Goal: Check status: Check status

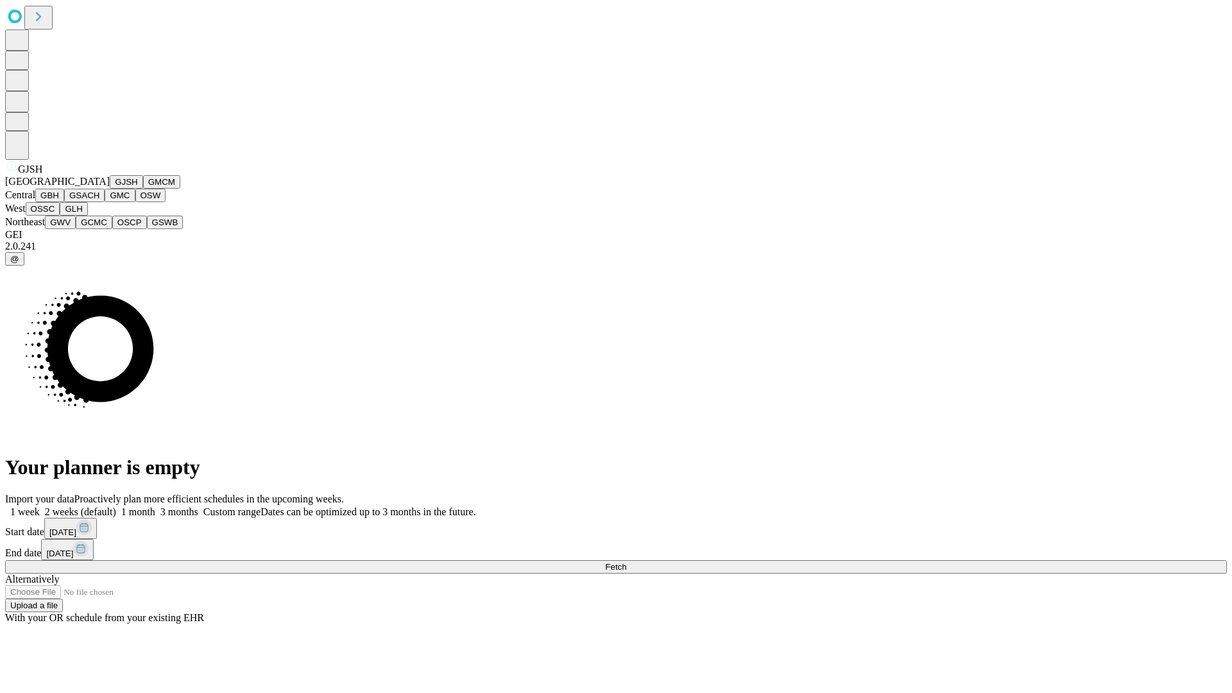
click at [110, 189] on button "GJSH" at bounding box center [126, 181] width 33 height 13
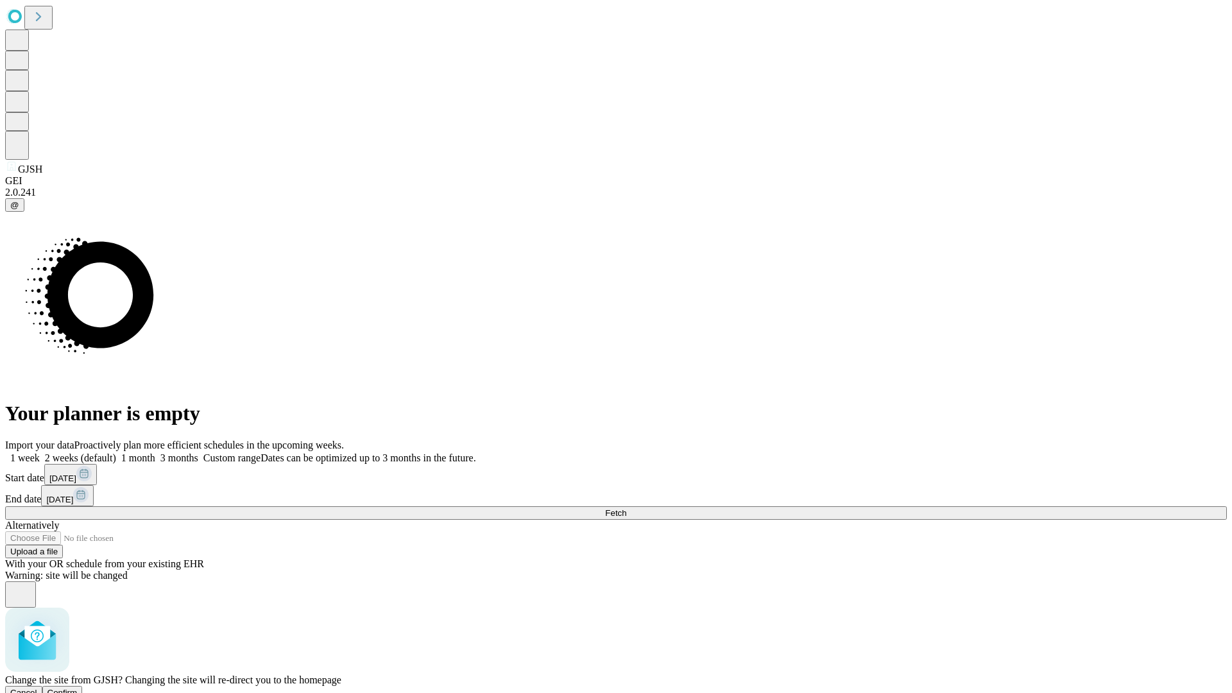
click at [78, 688] on span "Confirm" at bounding box center [62, 693] width 30 height 10
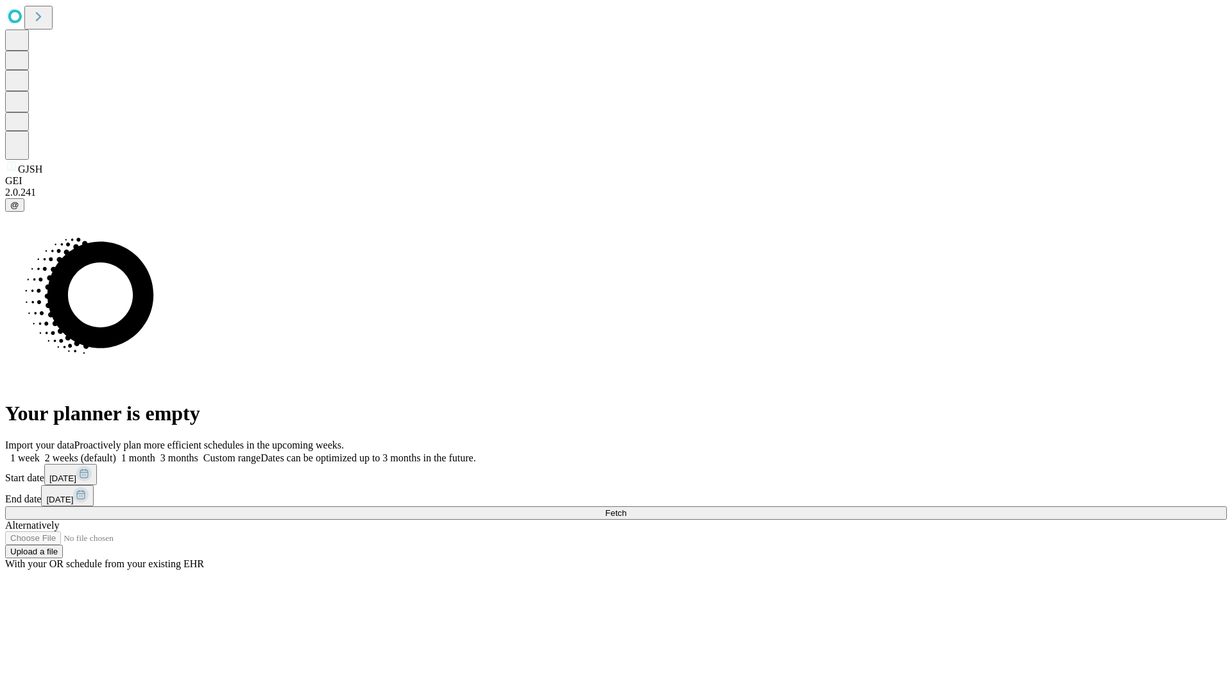
click at [116, 452] on label "2 weeks (default)" at bounding box center [78, 457] width 76 height 11
click at [626, 508] on span "Fetch" at bounding box center [615, 513] width 21 height 10
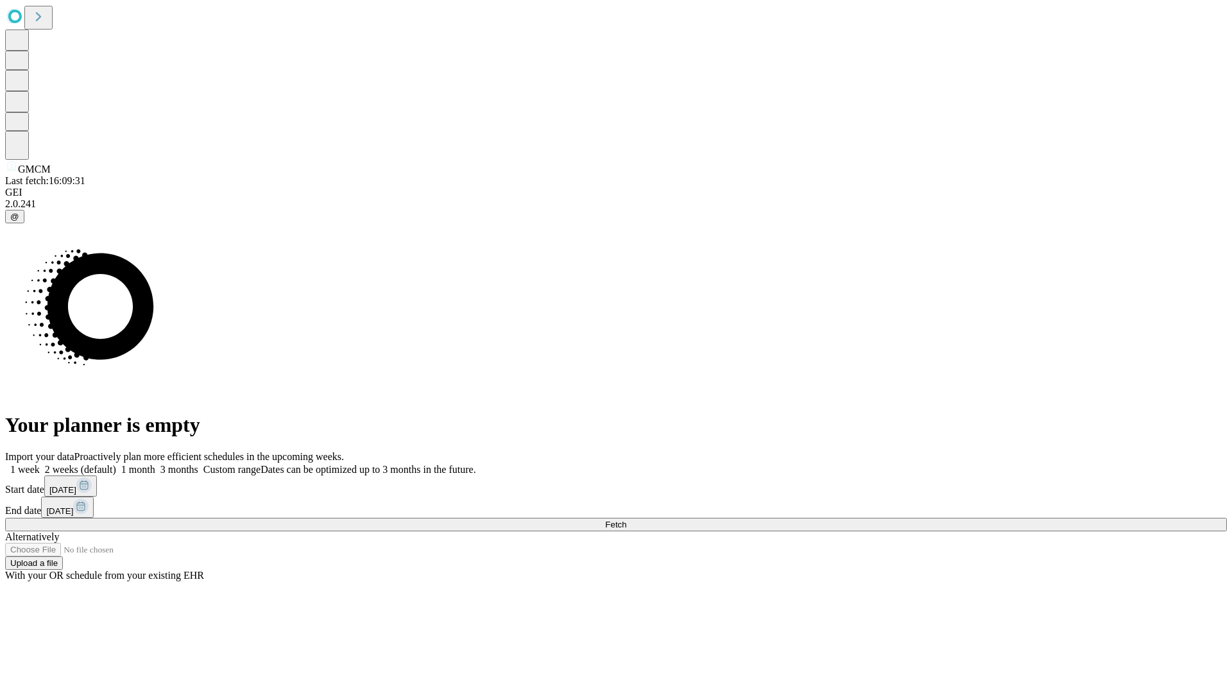
click at [116, 464] on label "2 weeks (default)" at bounding box center [78, 469] width 76 height 11
click at [626, 520] on span "Fetch" at bounding box center [615, 525] width 21 height 10
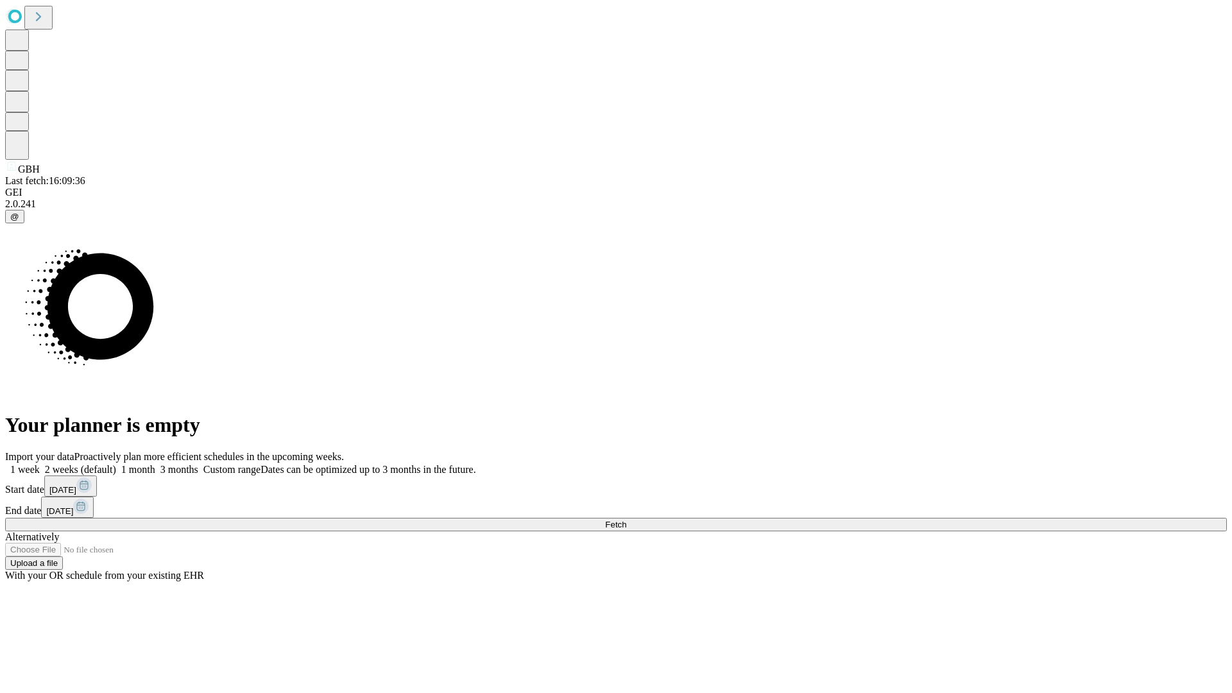
click at [116, 464] on label "2 weeks (default)" at bounding box center [78, 469] width 76 height 11
click at [626, 520] on span "Fetch" at bounding box center [615, 525] width 21 height 10
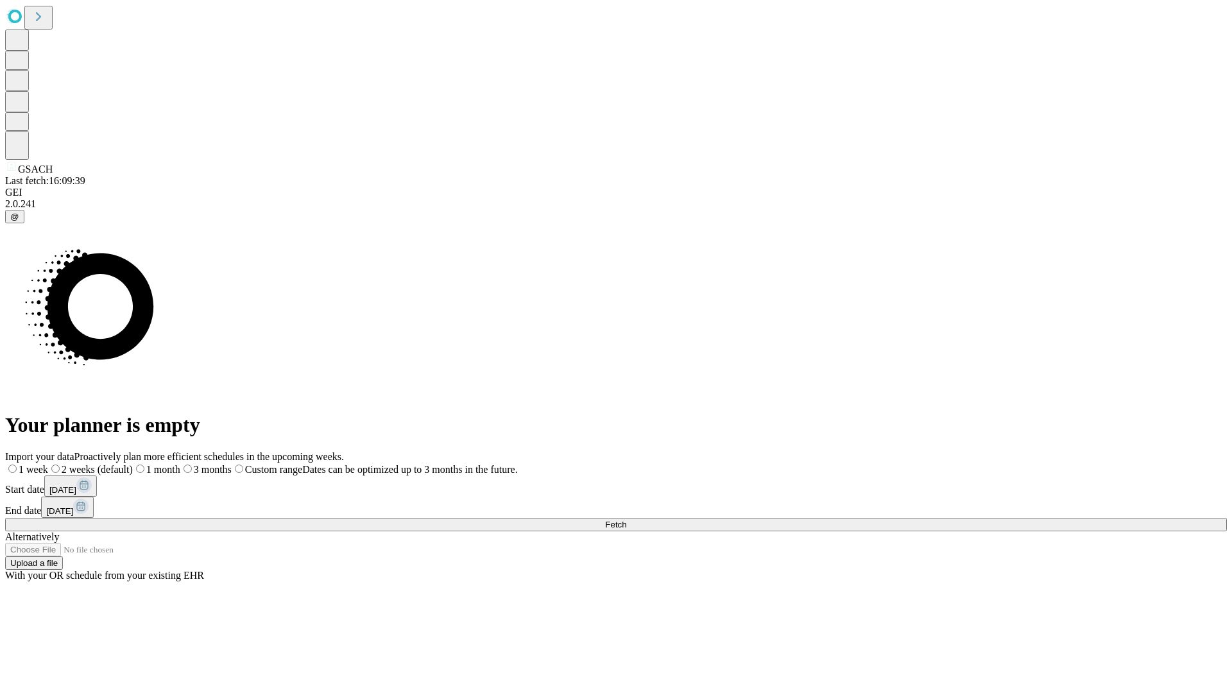
click at [133, 464] on label "2 weeks (default)" at bounding box center [90, 469] width 85 height 11
click at [626, 520] on span "Fetch" at bounding box center [615, 525] width 21 height 10
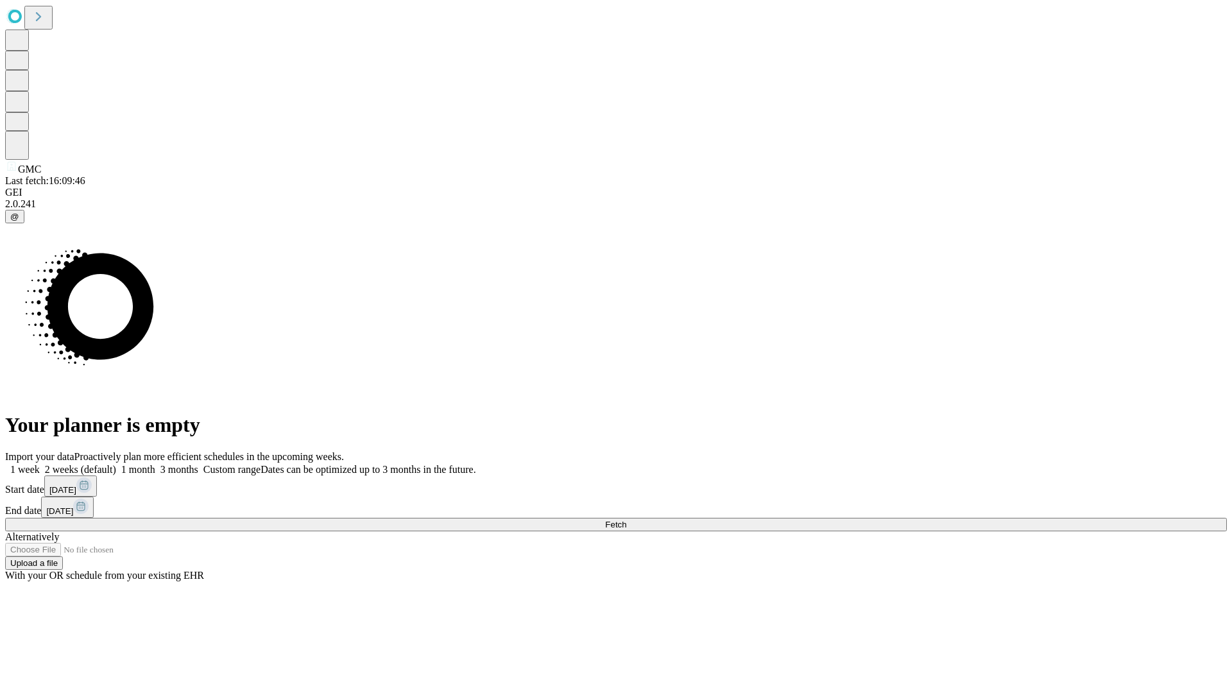
click at [116, 464] on label "2 weeks (default)" at bounding box center [78, 469] width 76 height 11
click at [626, 520] on span "Fetch" at bounding box center [615, 525] width 21 height 10
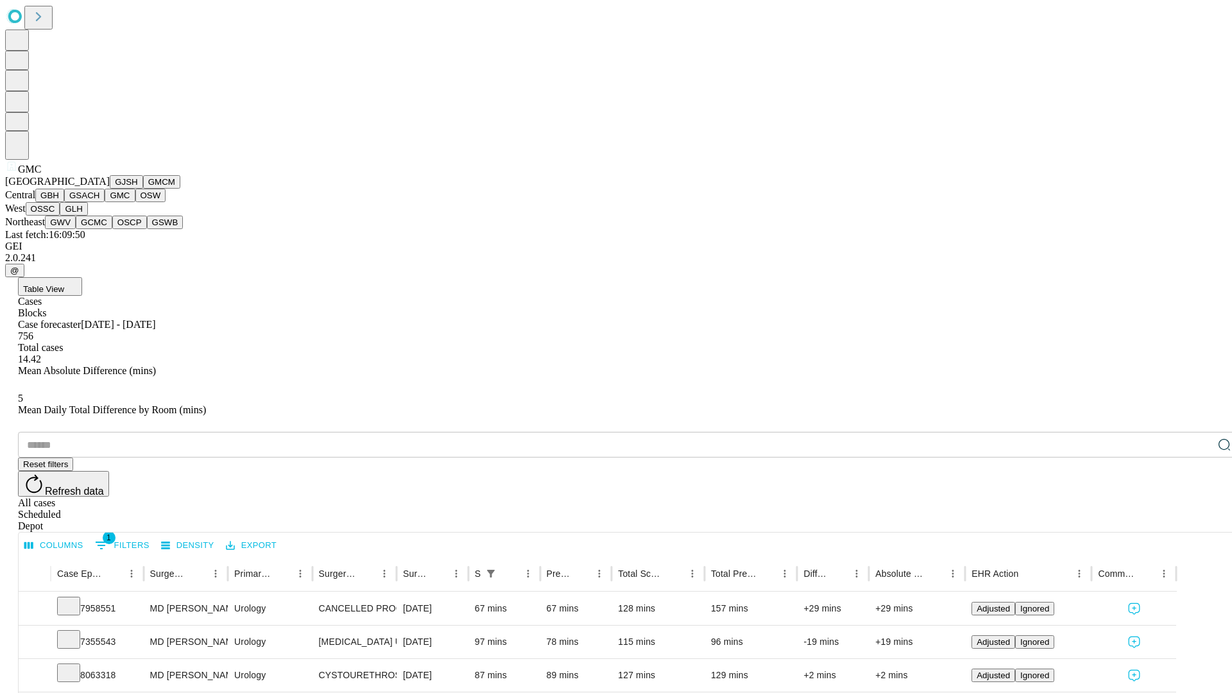
click at [135, 202] on button "OSW" at bounding box center [150, 195] width 31 height 13
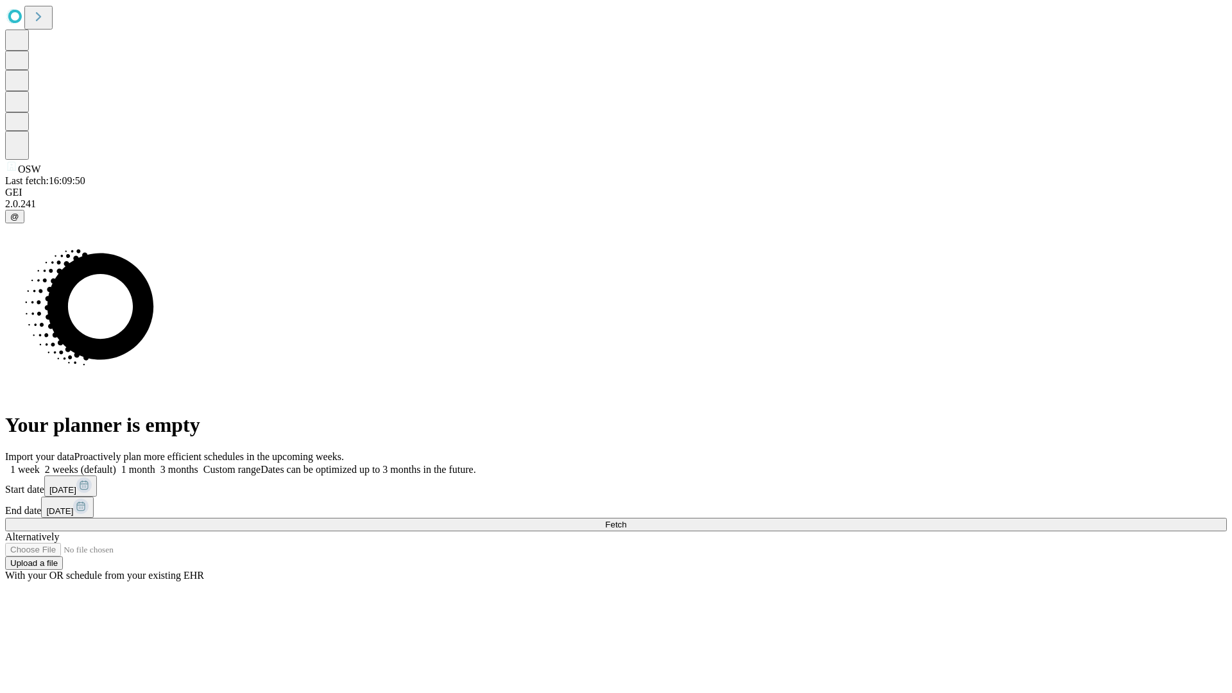
click at [116, 464] on label "2 weeks (default)" at bounding box center [78, 469] width 76 height 11
click at [626, 520] on span "Fetch" at bounding box center [615, 525] width 21 height 10
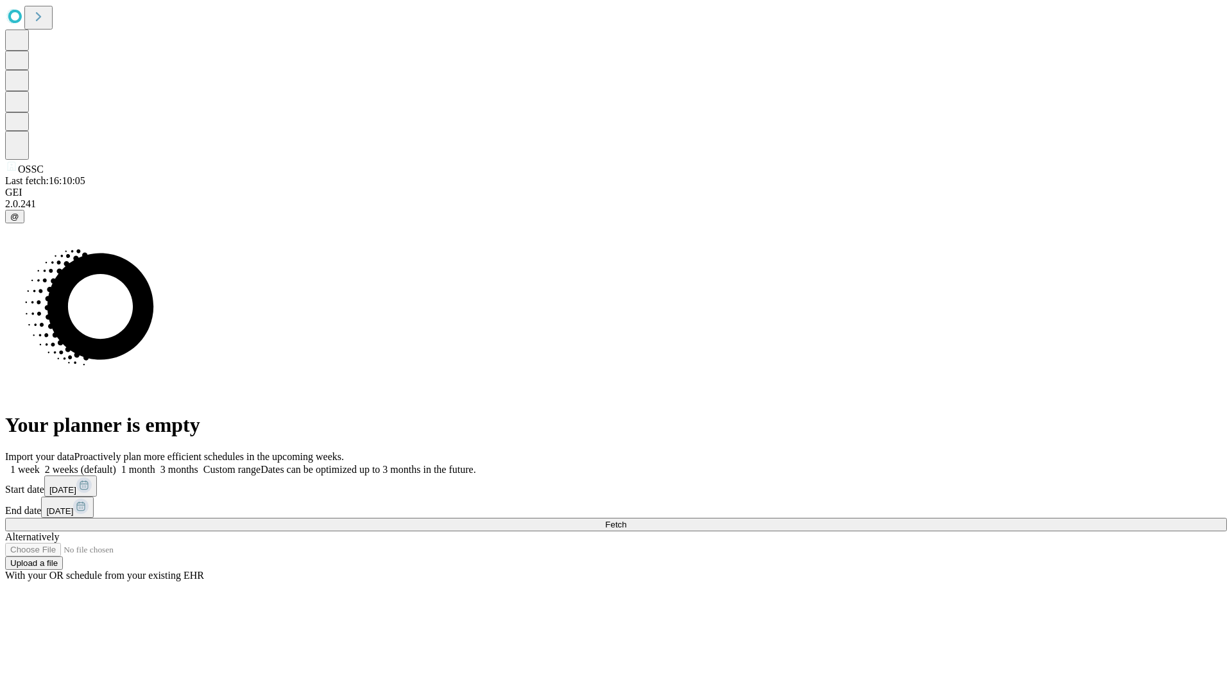
click at [116, 464] on label "2 weeks (default)" at bounding box center [78, 469] width 76 height 11
click at [626, 520] on span "Fetch" at bounding box center [615, 525] width 21 height 10
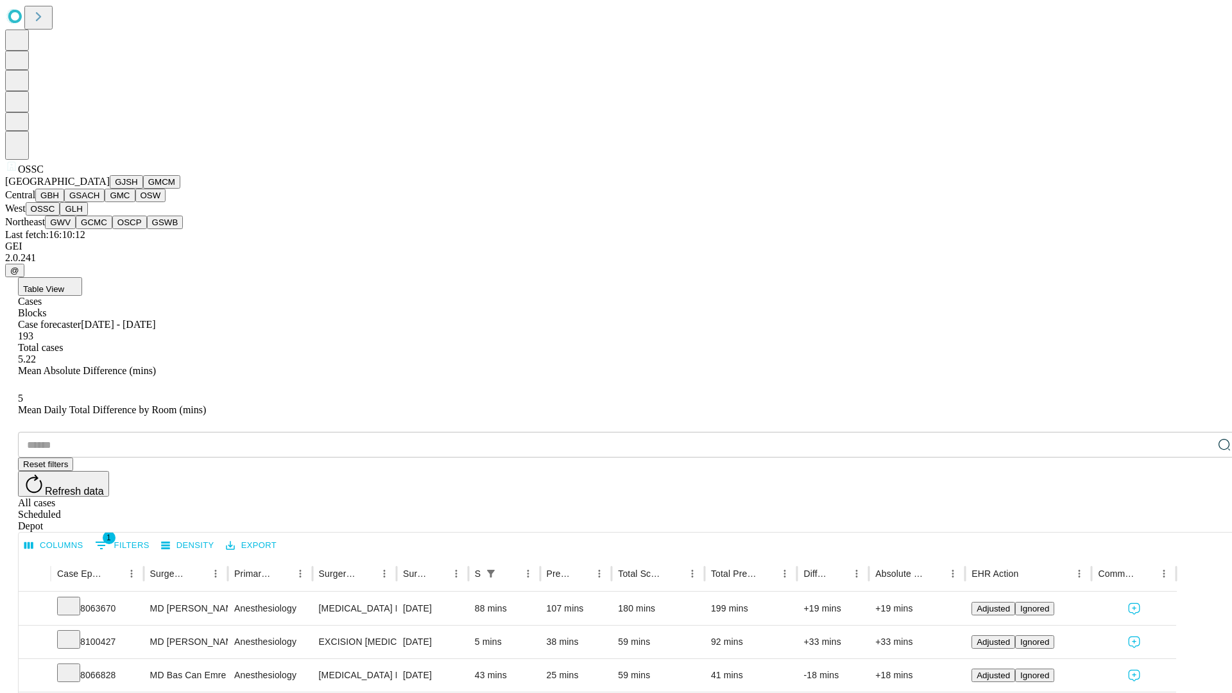
click at [87, 216] on button "GLH" at bounding box center [74, 208] width 28 height 13
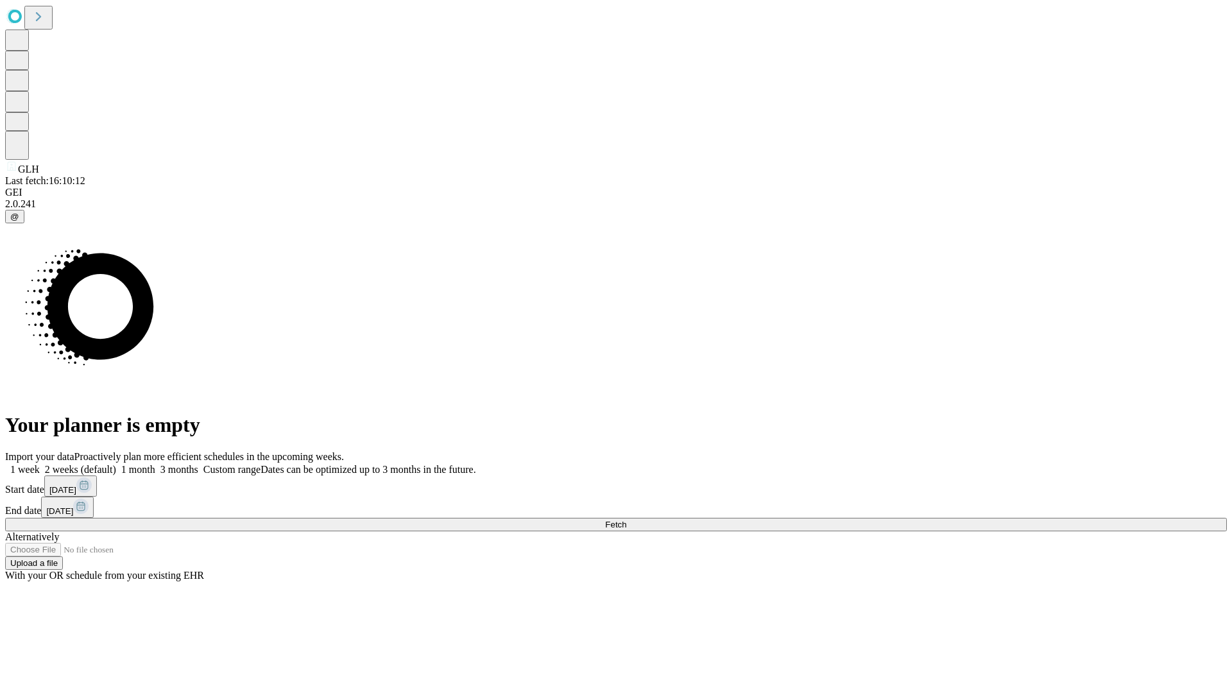
click at [116, 464] on label "2 weeks (default)" at bounding box center [78, 469] width 76 height 11
click at [626, 520] on span "Fetch" at bounding box center [615, 525] width 21 height 10
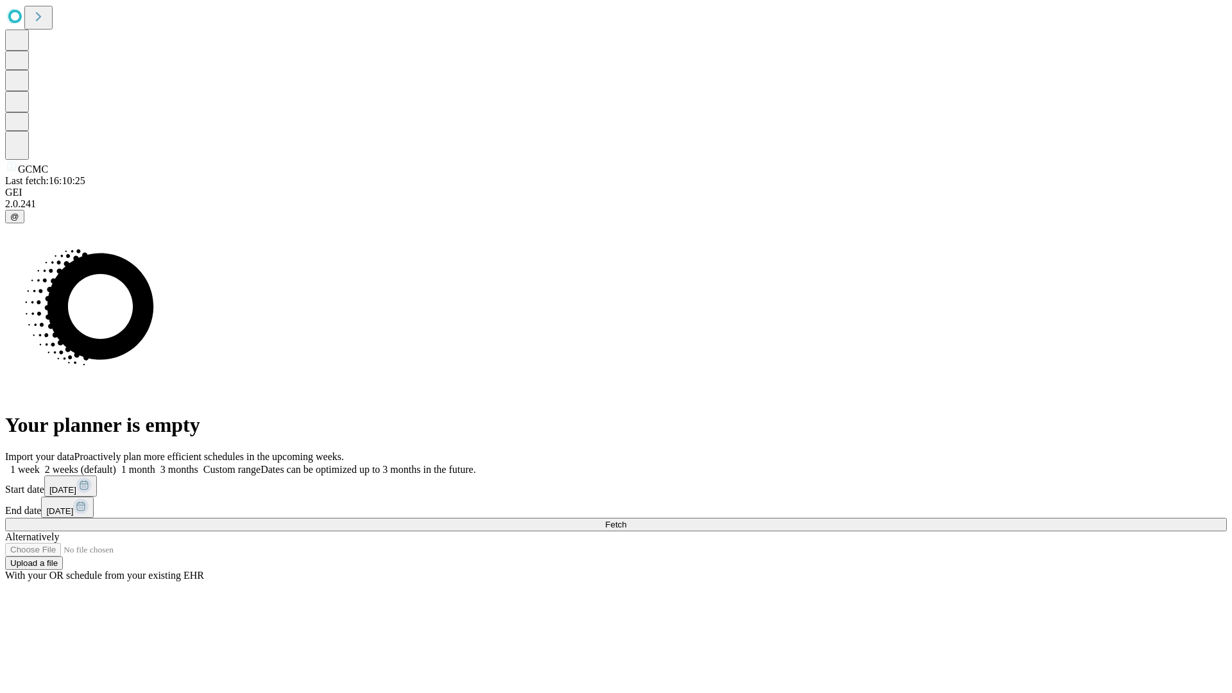
click at [116, 464] on label "2 weeks (default)" at bounding box center [78, 469] width 76 height 11
click at [626, 520] on span "Fetch" at bounding box center [615, 525] width 21 height 10
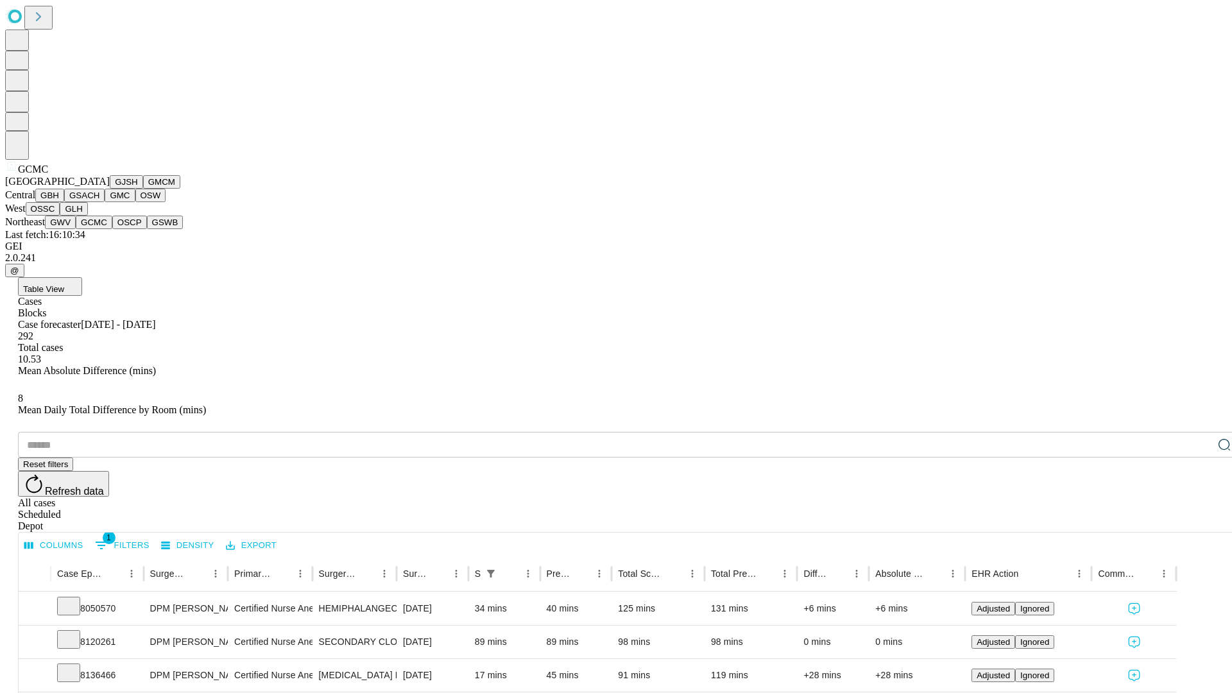
click at [112, 229] on button "OSCP" at bounding box center [129, 222] width 35 height 13
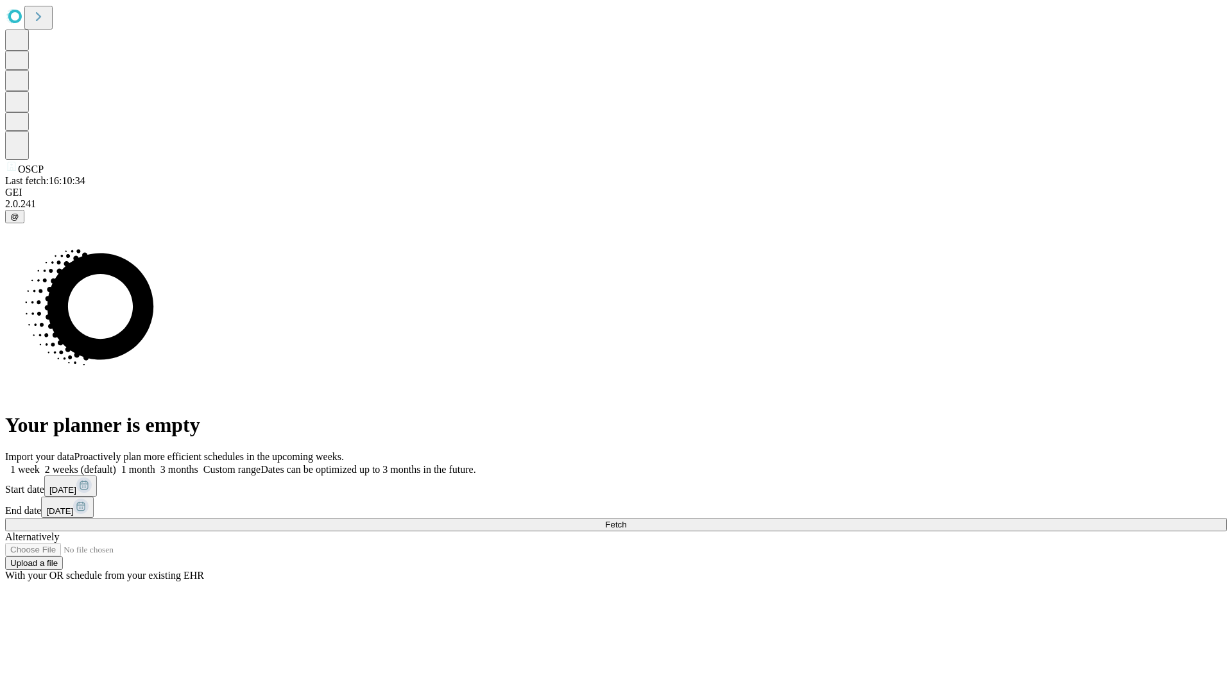
click at [116, 464] on label "2 weeks (default)" at bounding box center [78, 469] width 76 height 11
click at [626, 520] on span "Fetch" at bounding box center [615, 525] width 21 height 10
